Goal: Unclear

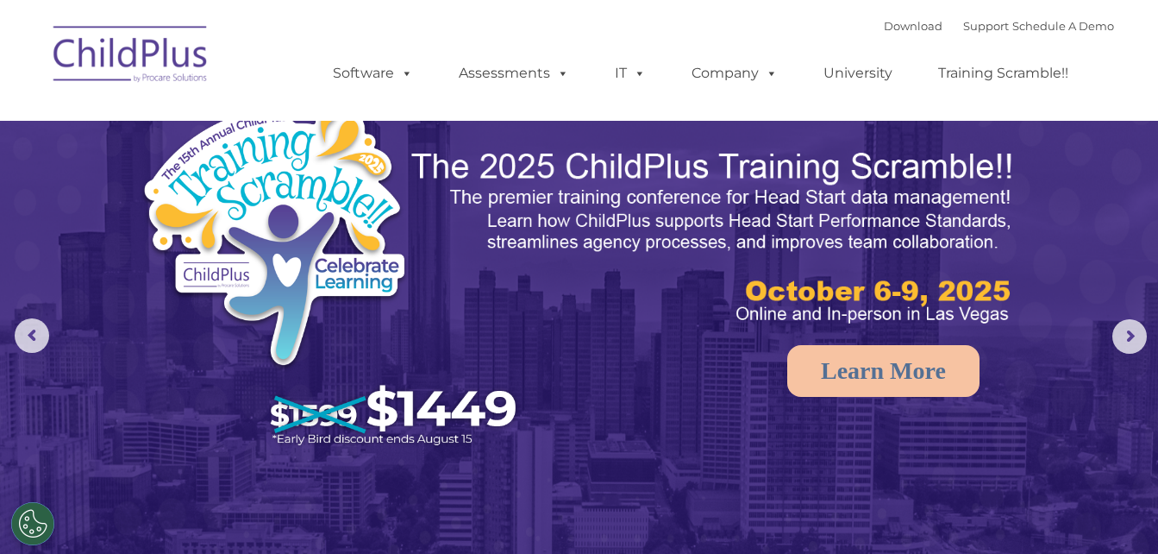
select select "MEDIUM"
click at [119, 56] on img at bounding box center [131, 57] width 172 height 86
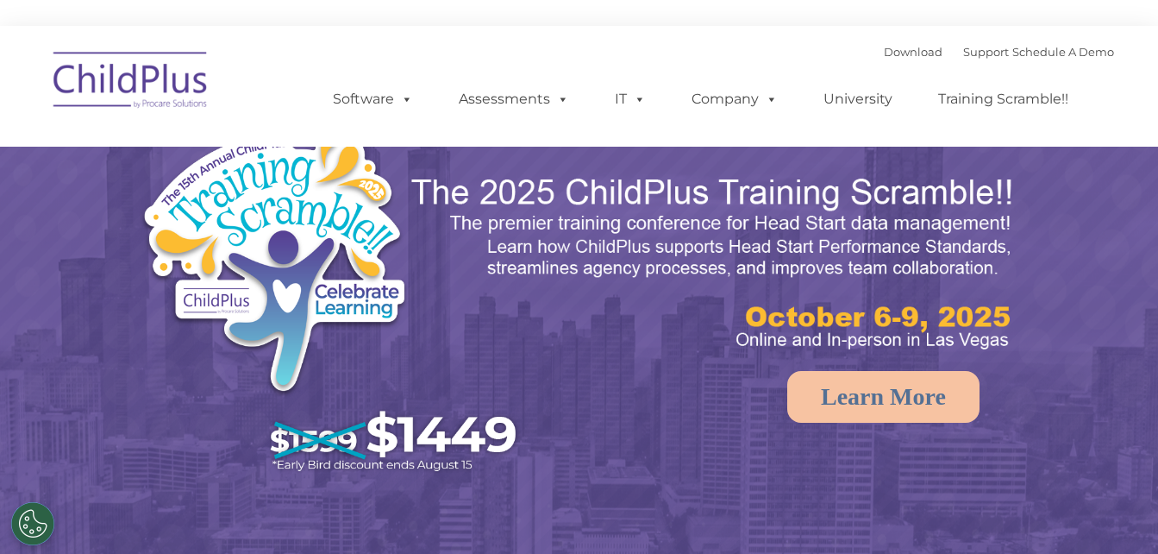
select select "MEDIUM"
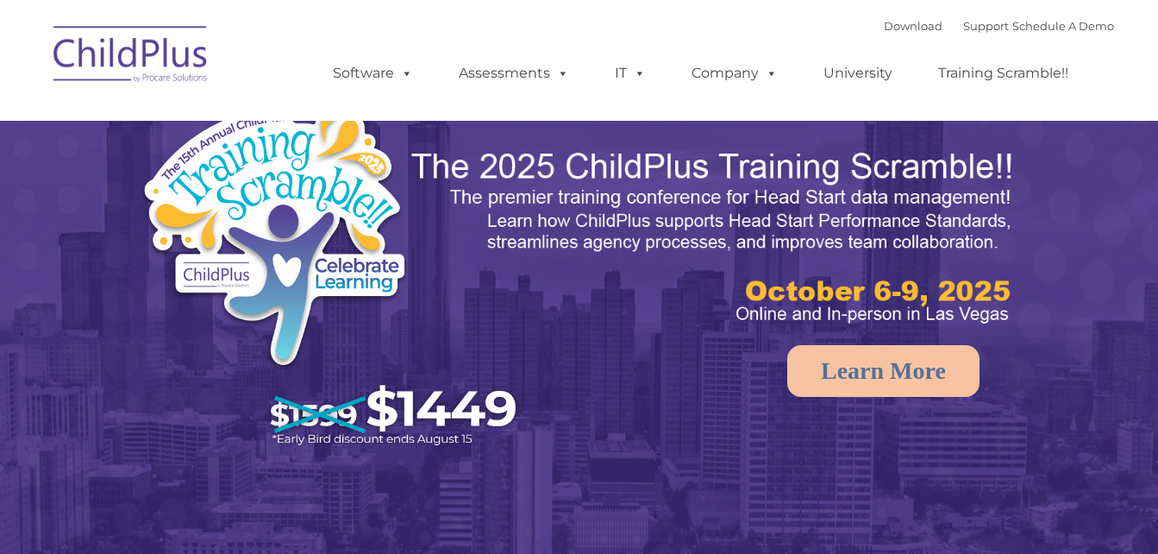
select select "MEDIUM"
